Goal: Information Seeking & Learning: Find specific fact

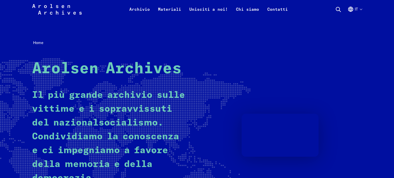
scroll to position [16, 0]
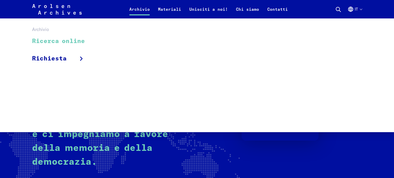
click at [62, 41] on link "Ricerca online" at bounding box center [61, 41] width 59 height 17
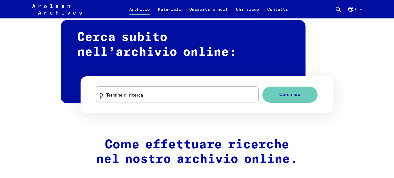
scroll to position [303, 0]
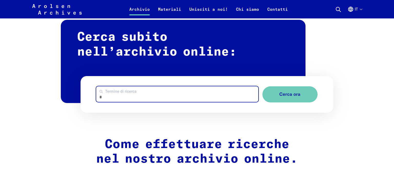
click at [182, 89] on input "Termine di ricerca" at bounding box center [177, 94] width 162 height 16
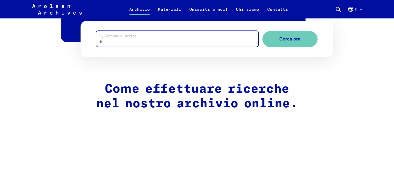
scroll to position [359, 0]
type input "*********"
click at [262, 31] on button "Cerca ora" at bounding box center [289, 39] width 55 height 16
